Goal: Task Accomplishment & Management: Manage account settings

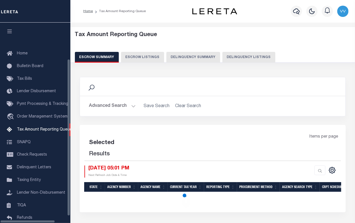
click at [223, 53] on button "Delinquency Listings" at bounding box center [248, 57] width 53 height 11
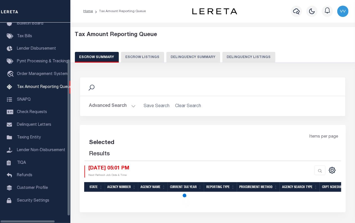
select select "100"
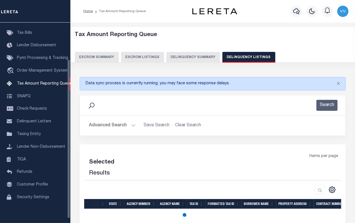
select select "100"
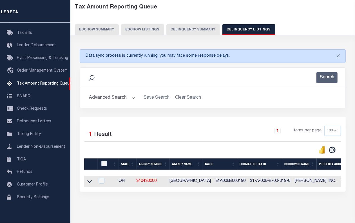
scroll to position [52, 0]
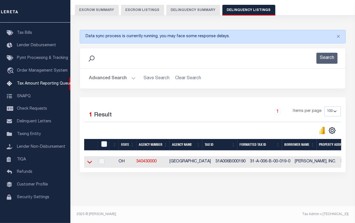
click at [88, 159] on icon at bounding box center [89, 162] width 5 height 6
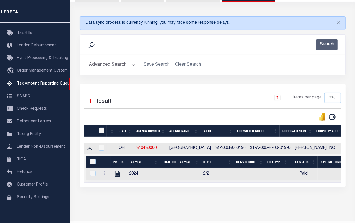
scroll to position [81, 0]
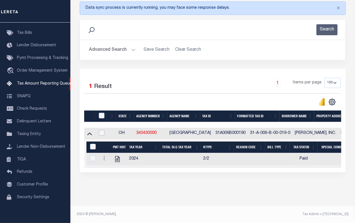
click at [102, 130] on input "checkbox" at bounding box center [102, 133] width 6 height 6
checkbox input "true"
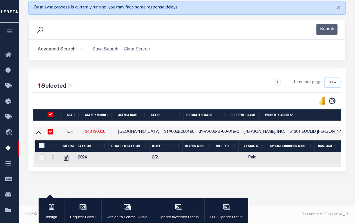
scroll to position [80, 0]
click at [178, 211] on div "button" at bounding box center [179, 207] width 14 height 14
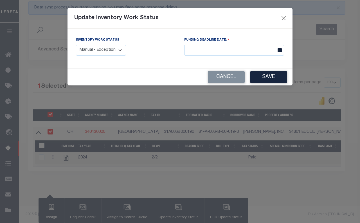
click at [106, 45] on select "Manual - Exception Pended - Awaiting Search Late Add Exception Completed" at bounding box center [101, 50] width 50 height 11
select select "4"
click at [76, 45] on select "Manual - Exception Pended - Awaiting Search Late Add Exception Completed" at bounding box center [101, 50] width 50 height 11
click at [264, 81] on button "Save" at bounding box center [268, 77] width 37 height 12
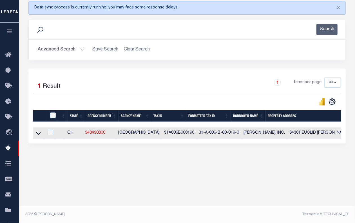
scroll to position [75, 0]
